Goal: Find specific page/section: Find specific page/section

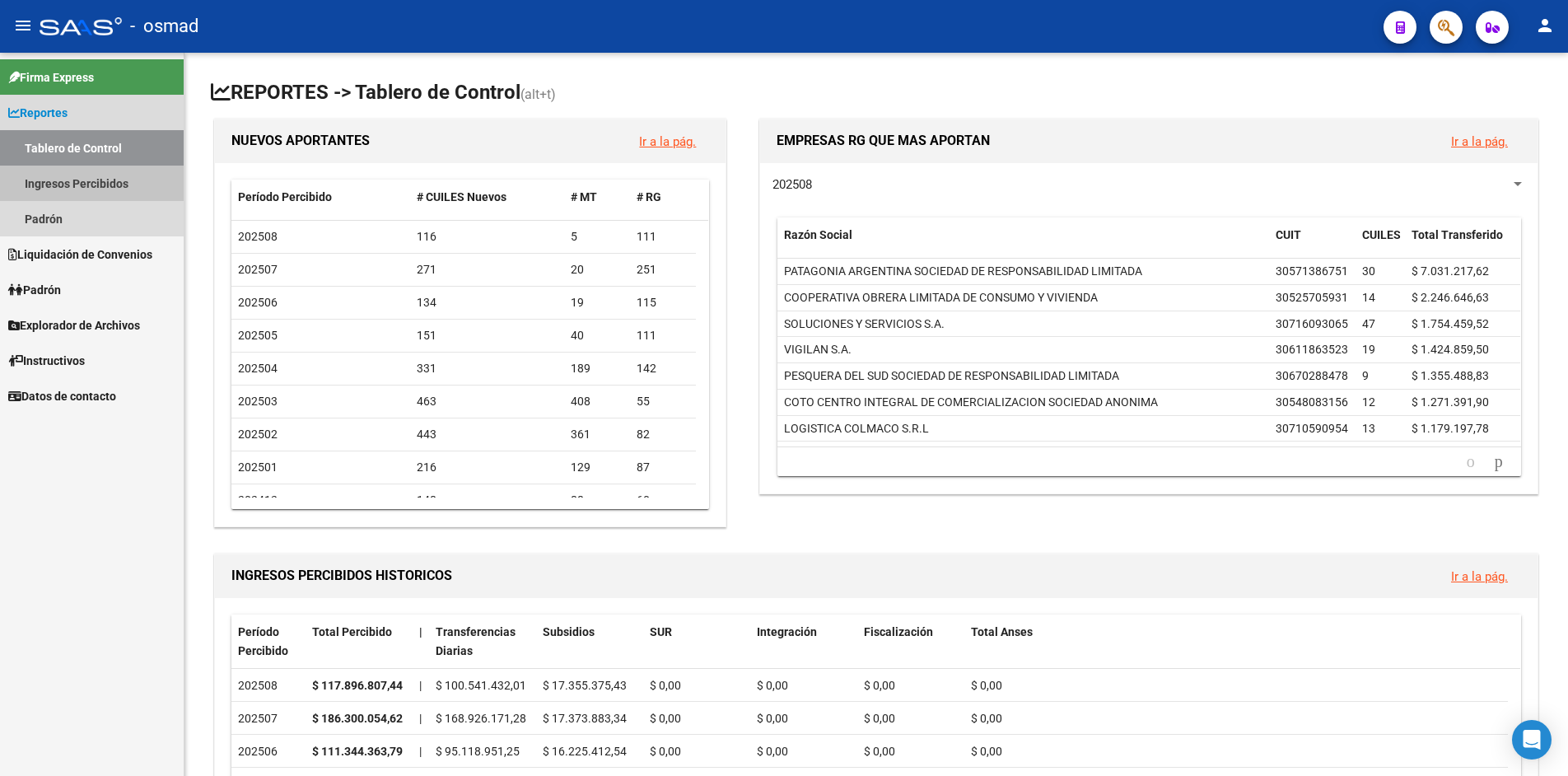
click at [77, 182] on link "Ingresos Percibidos" at bounding box center [91, 183] width 183 height 35
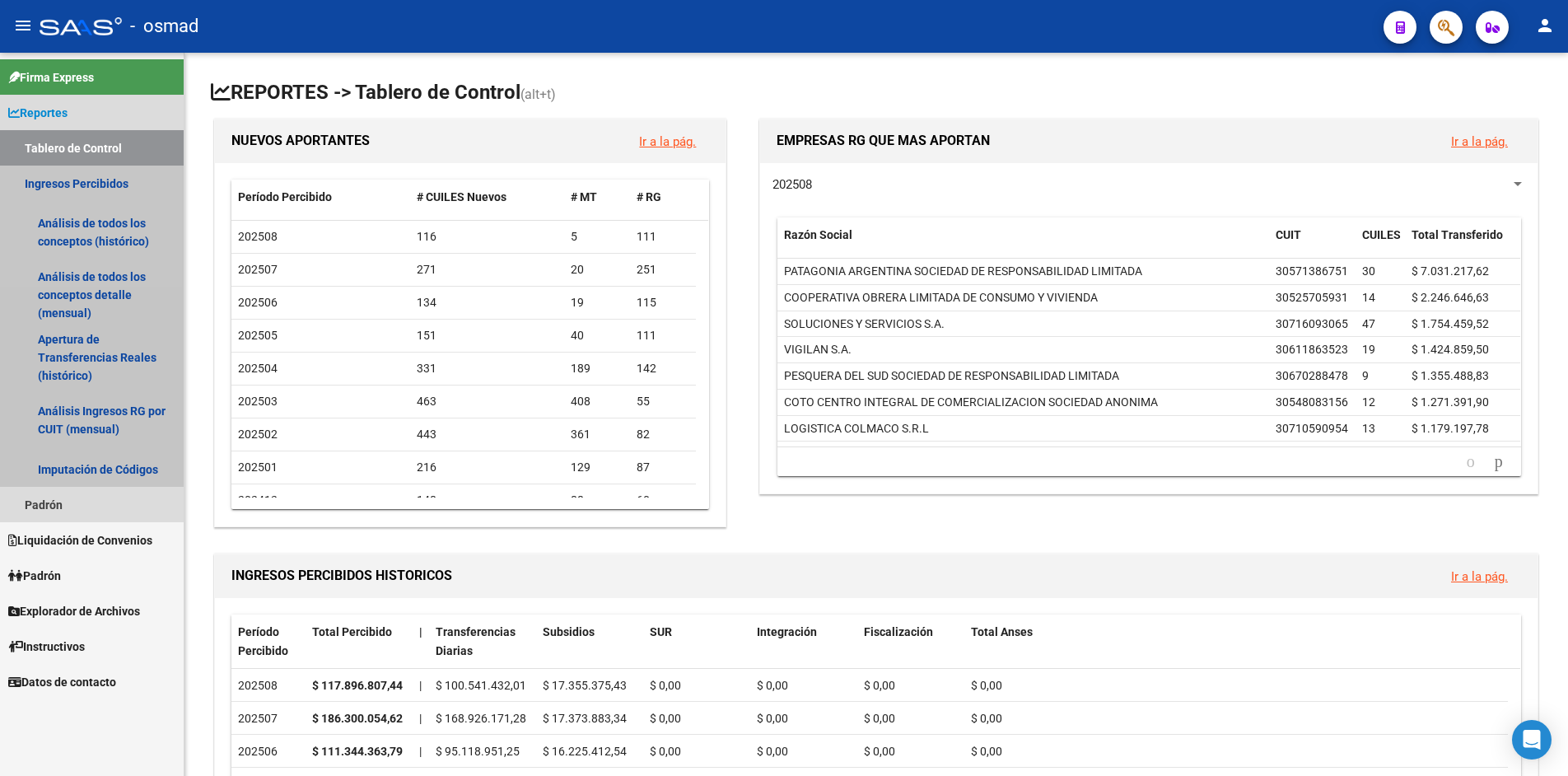
click at [81, 186] on link "Ingresos Percibidos" at bounding box center [91, 183] width 183 height 35
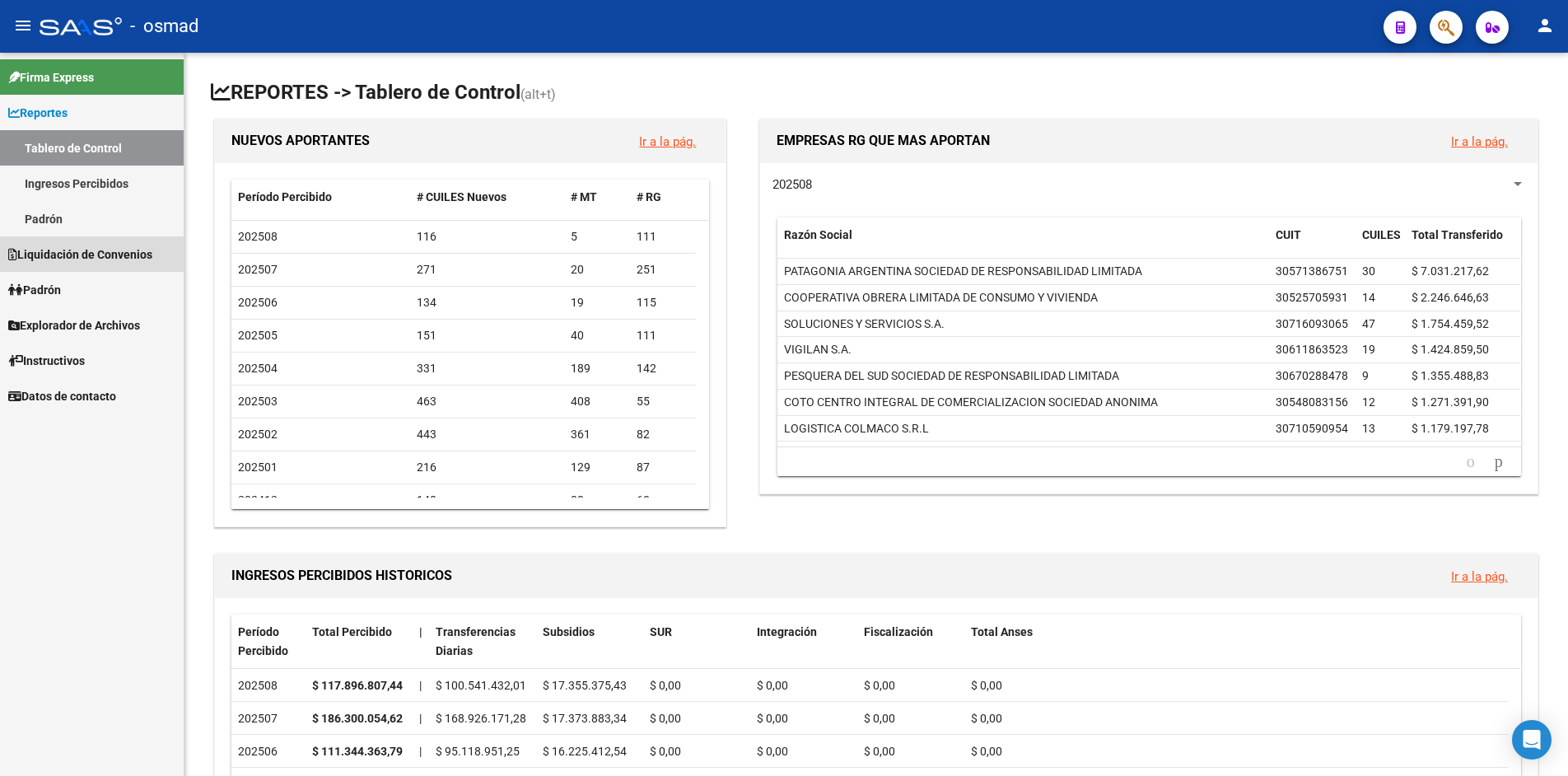
click at [95, 258] on span "Liquidación de Convenios" at bounding box center [80, 254] width 144 height 18
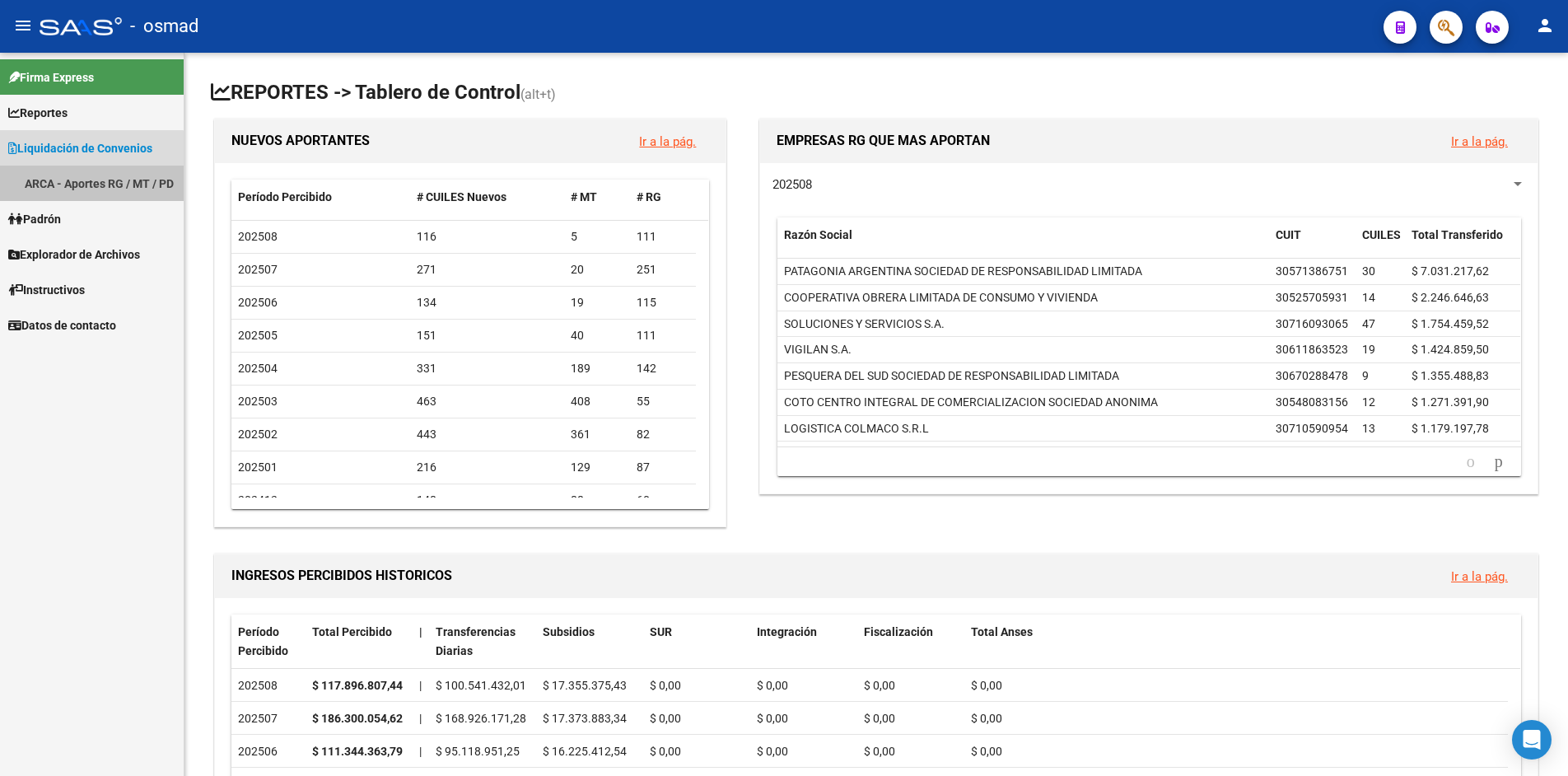
click at [84, 183] on link "ARCA - Aportes RG / MT / PD" at bounding box center [91, 183] width 183 height 35
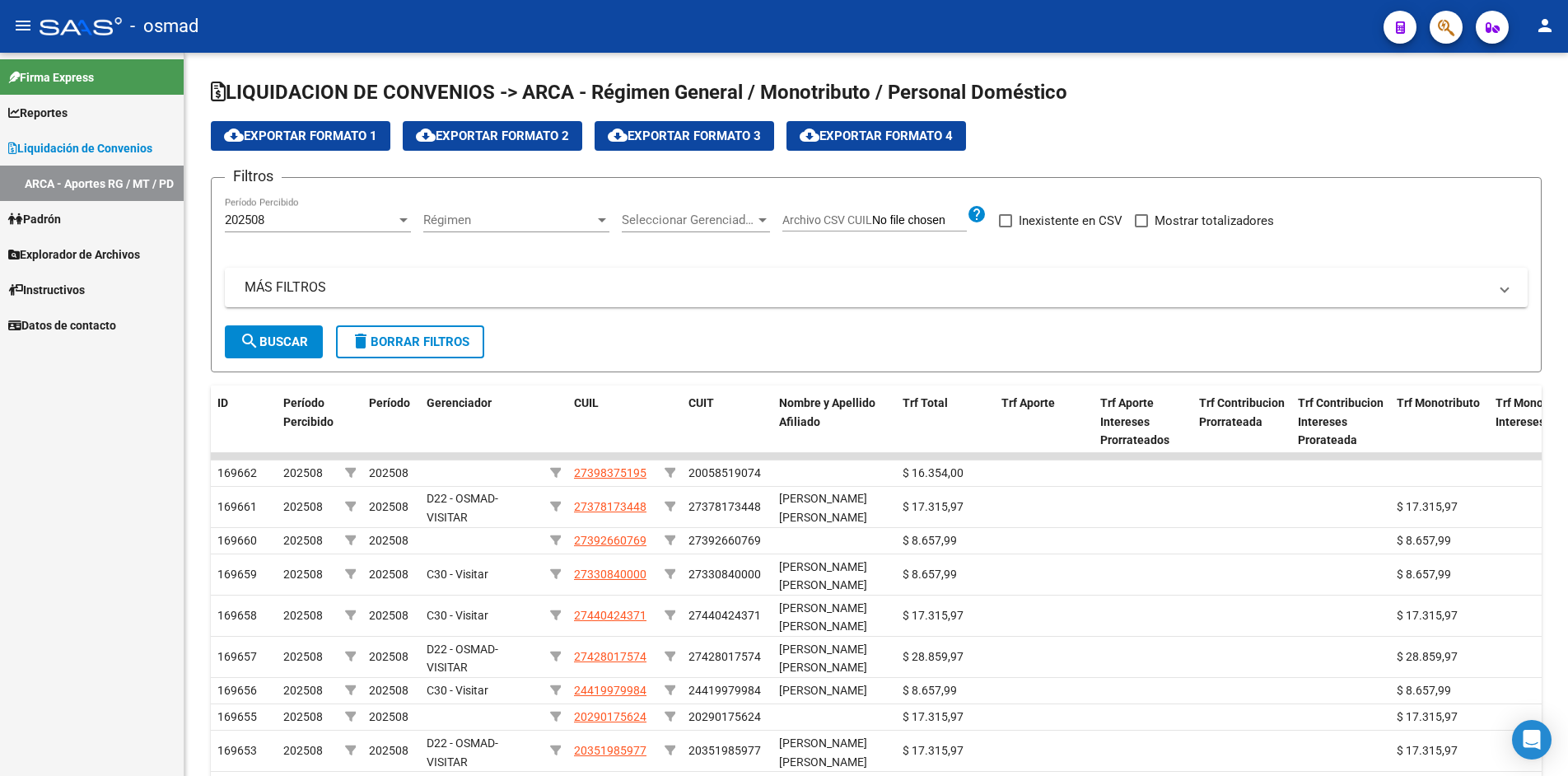
click at [82, 257] on span "Explorador de Archivos" at bounding box center [73, 254] width 132 height 18
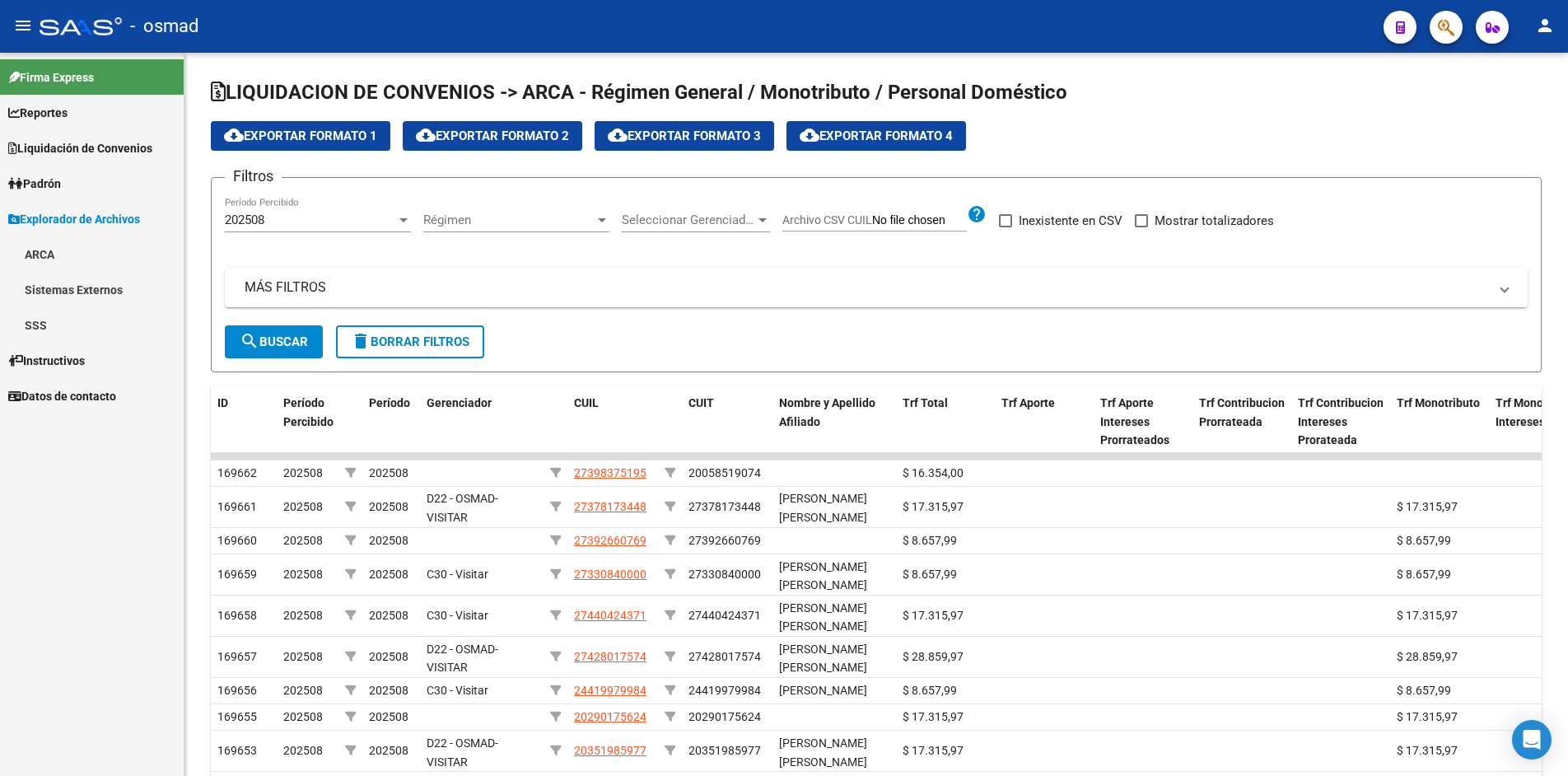
click at [77, 261] on link "ARCA" at bounding box center [91, 254] width 183 height 35
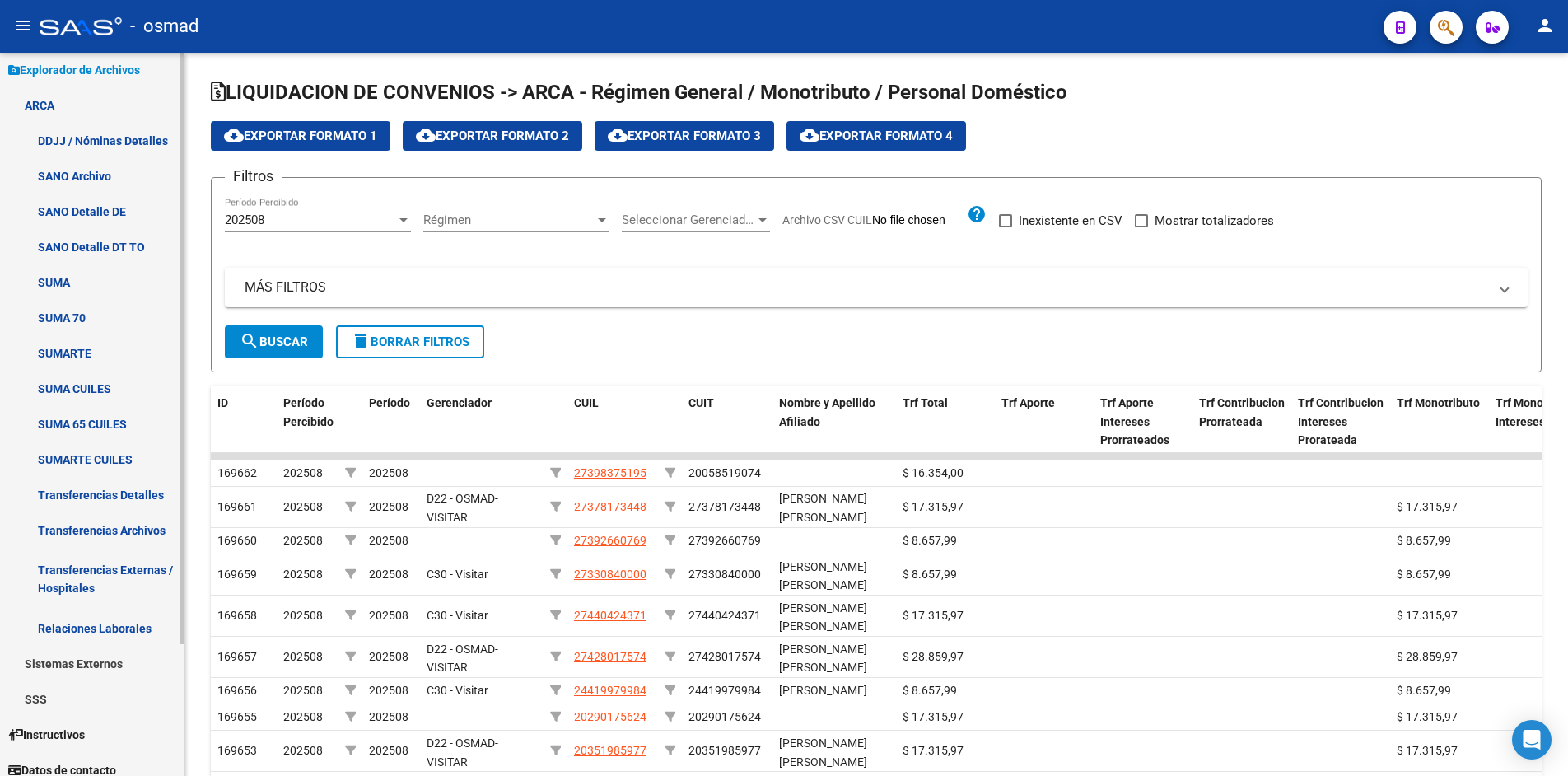
scroll to position [160, 0]
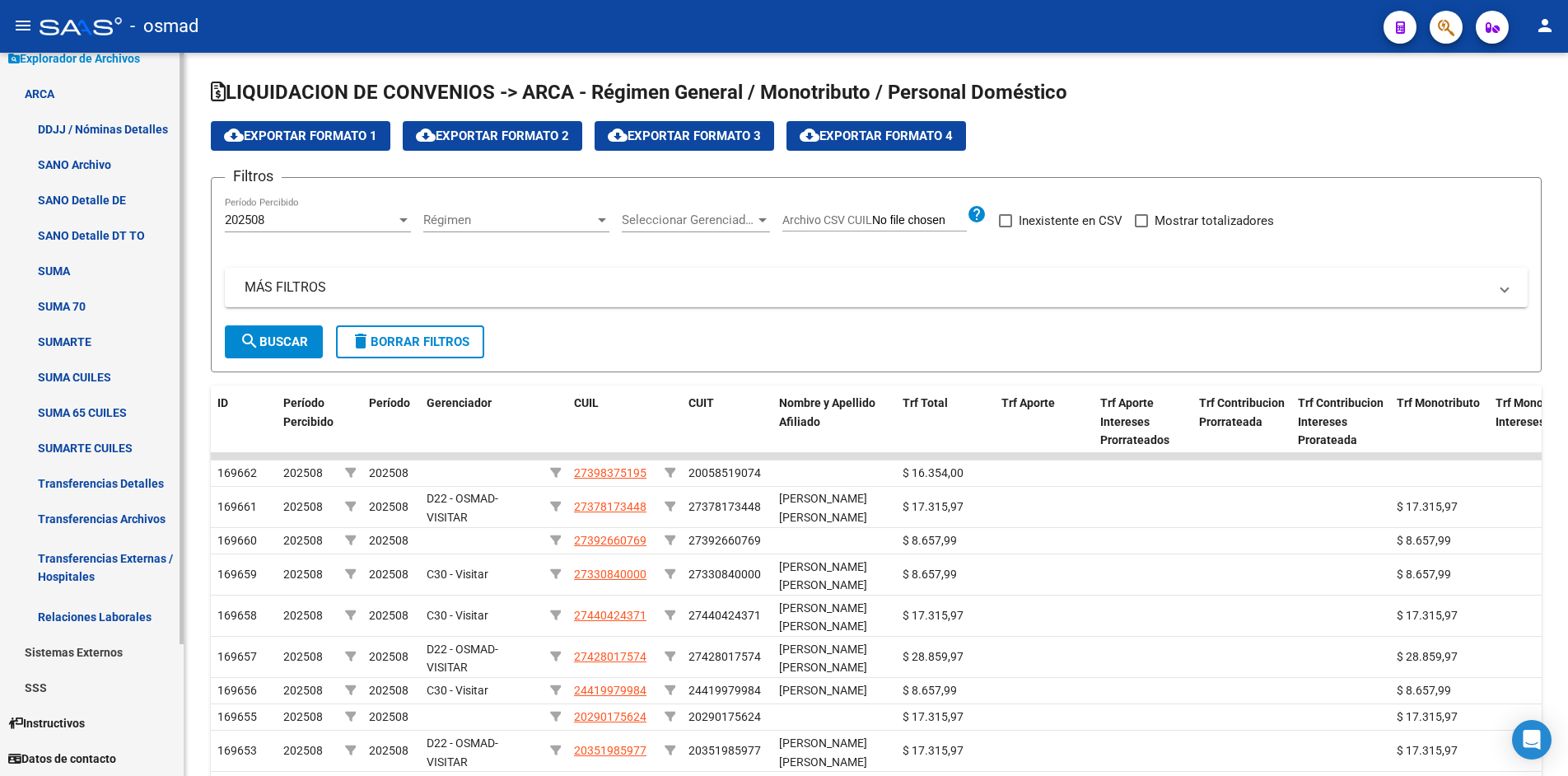
click at [136, 506] on link "Transferencias Archivos" at bounding box center [91, 519] width 183 height 35
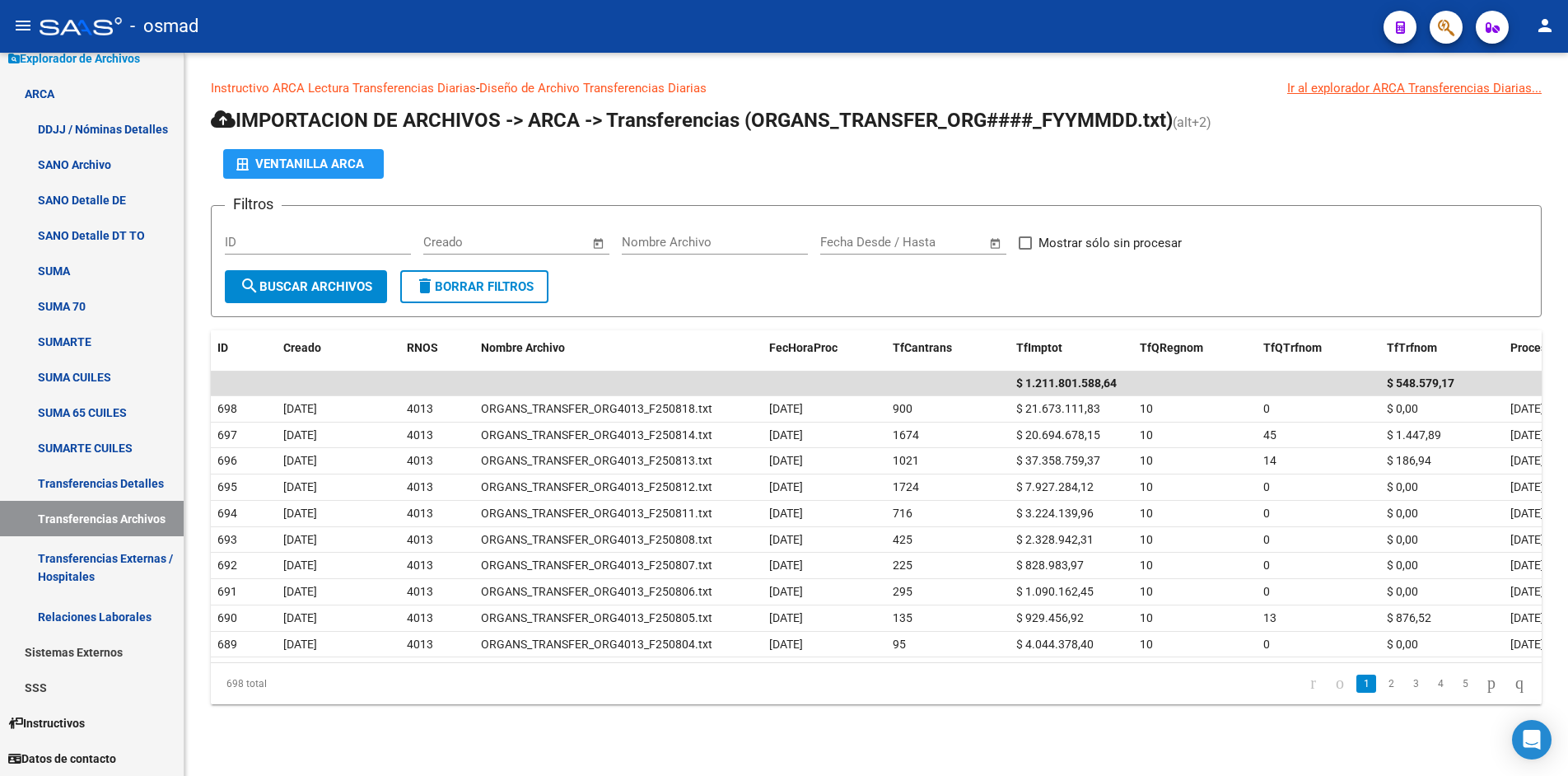
click at [884, 237] on span "–" at bounding box center [881, 242] width 8 height 15
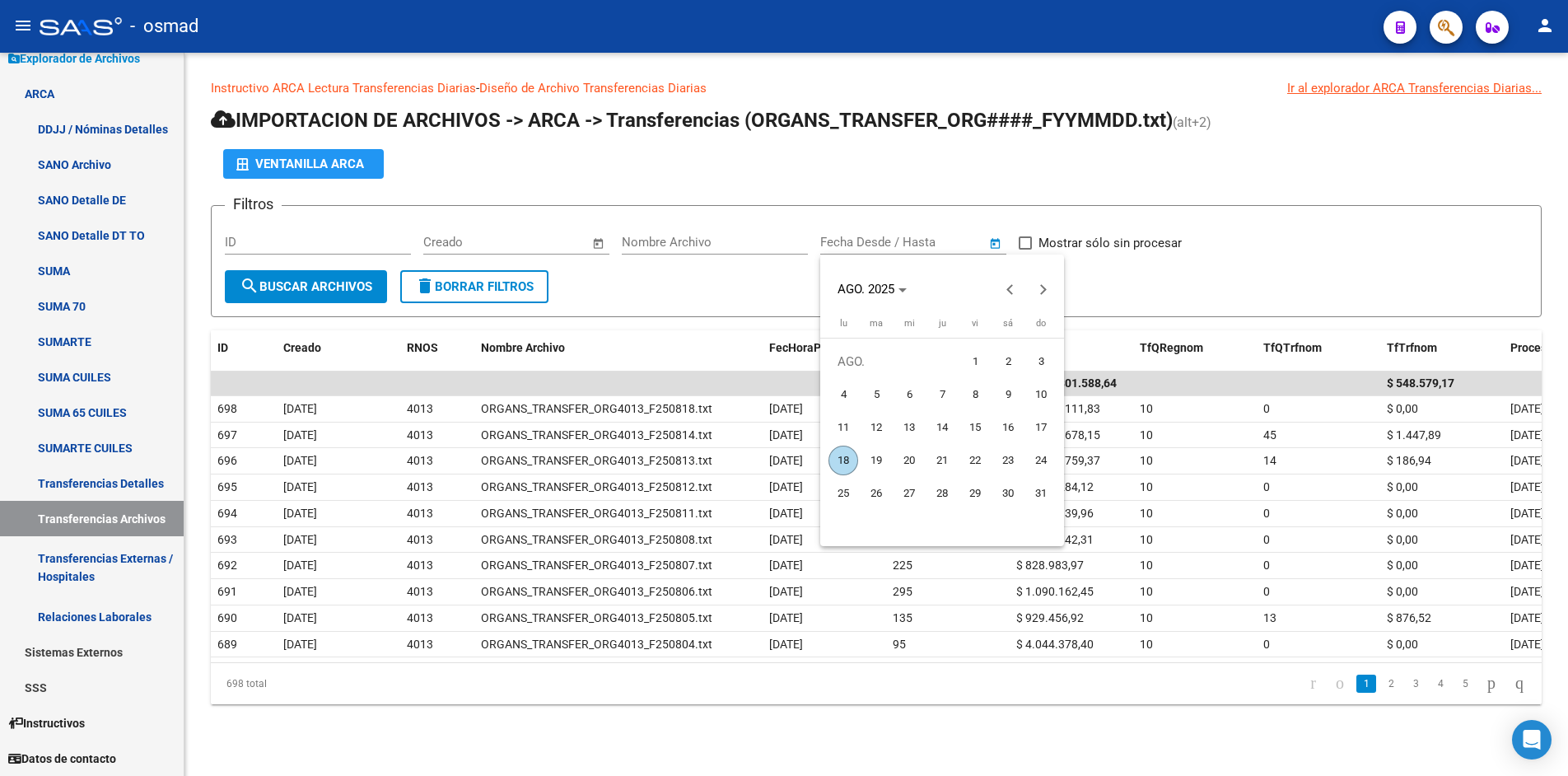
click at [983, 367] on span "1" at bounding box center [975, 361] width 29 height 29
type input "[DATE]"
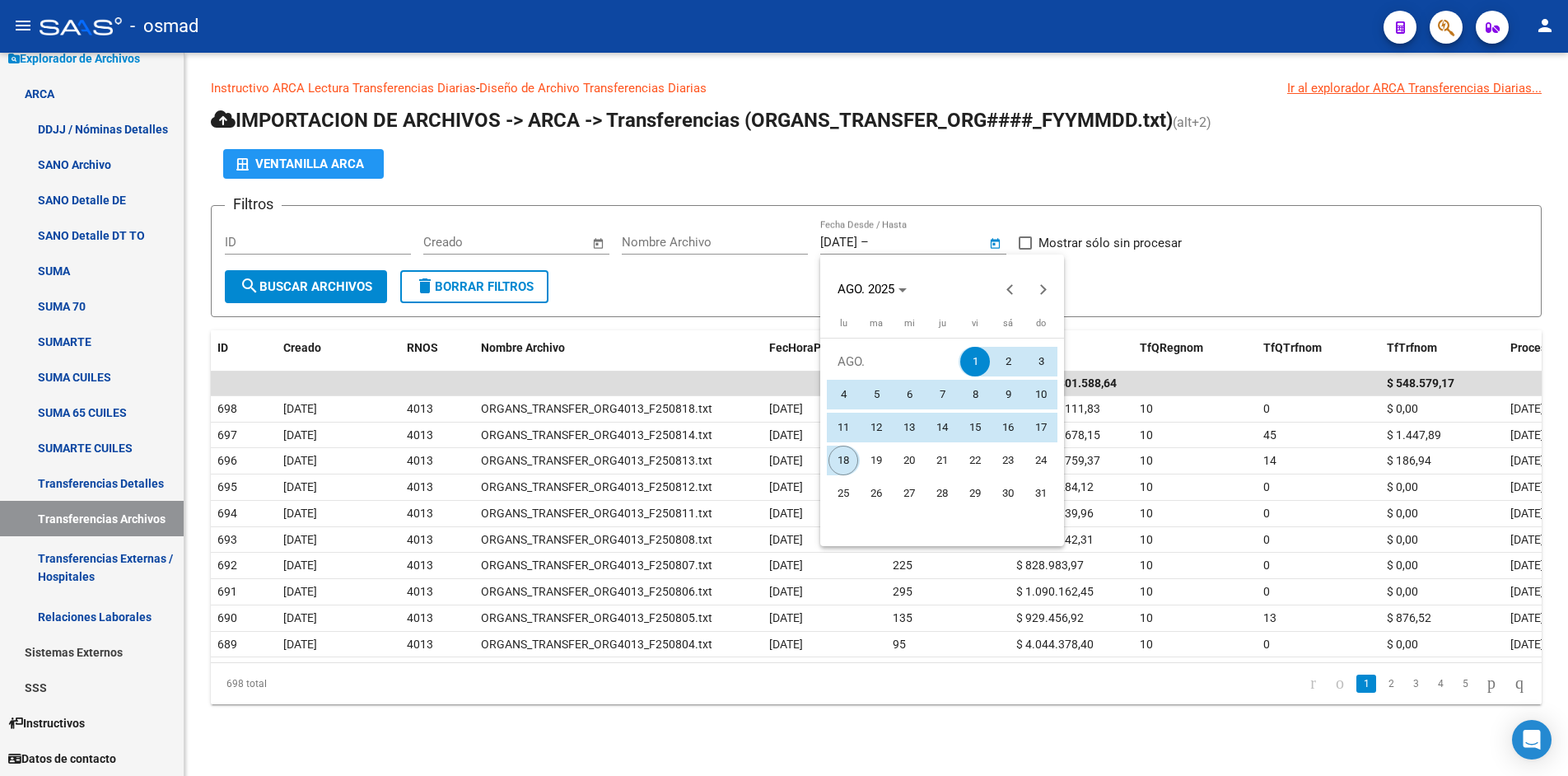
click at [843, 457] on span "18" at bounding box center [843, 460] width 29 height 29
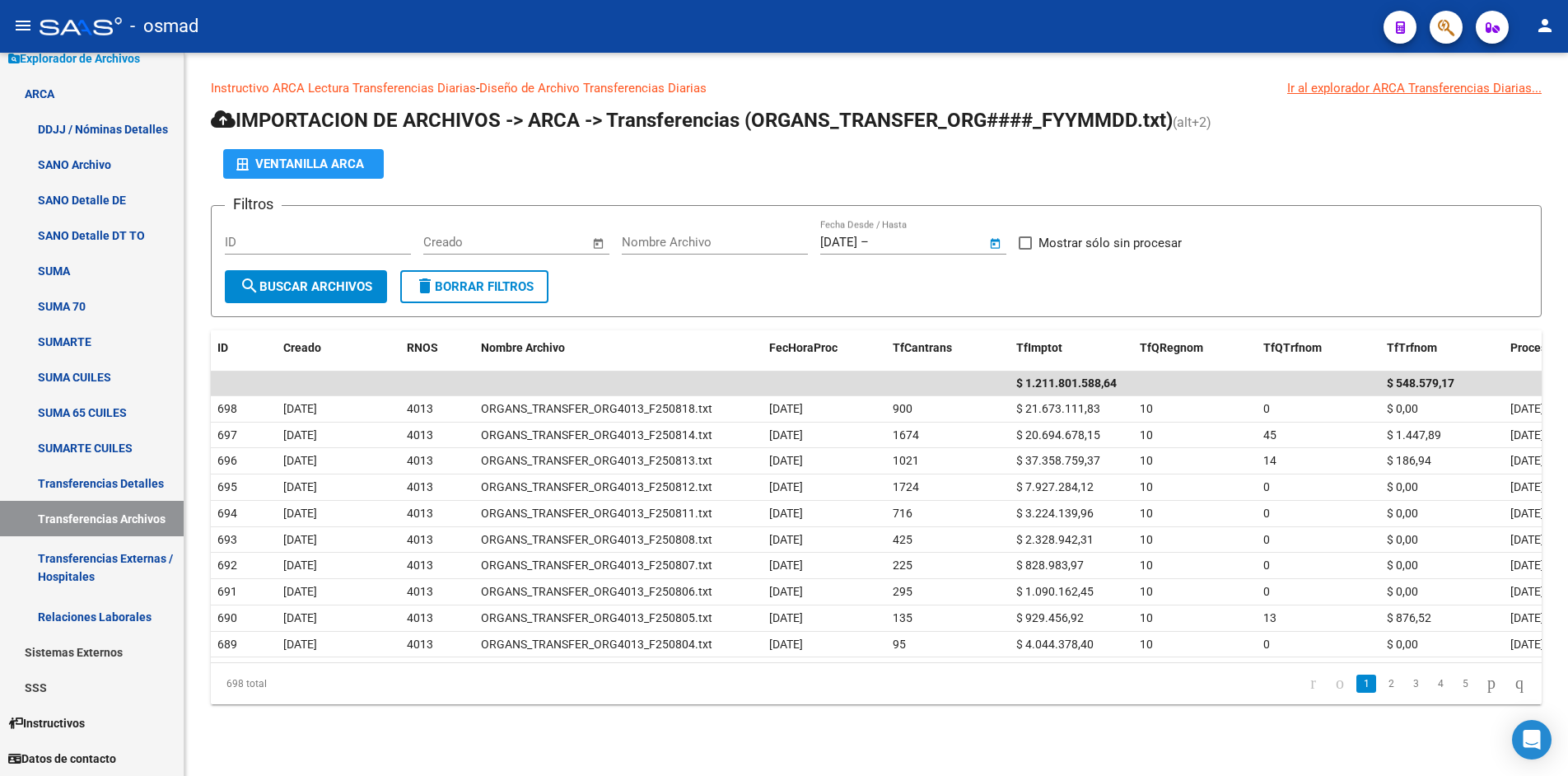
type input "[DATE]"
click at [332, 297] on button "search Buscar Archivos" at bounding box center [305, 286] width 162 height 33
